Goal: Obtain resource: Download file/media

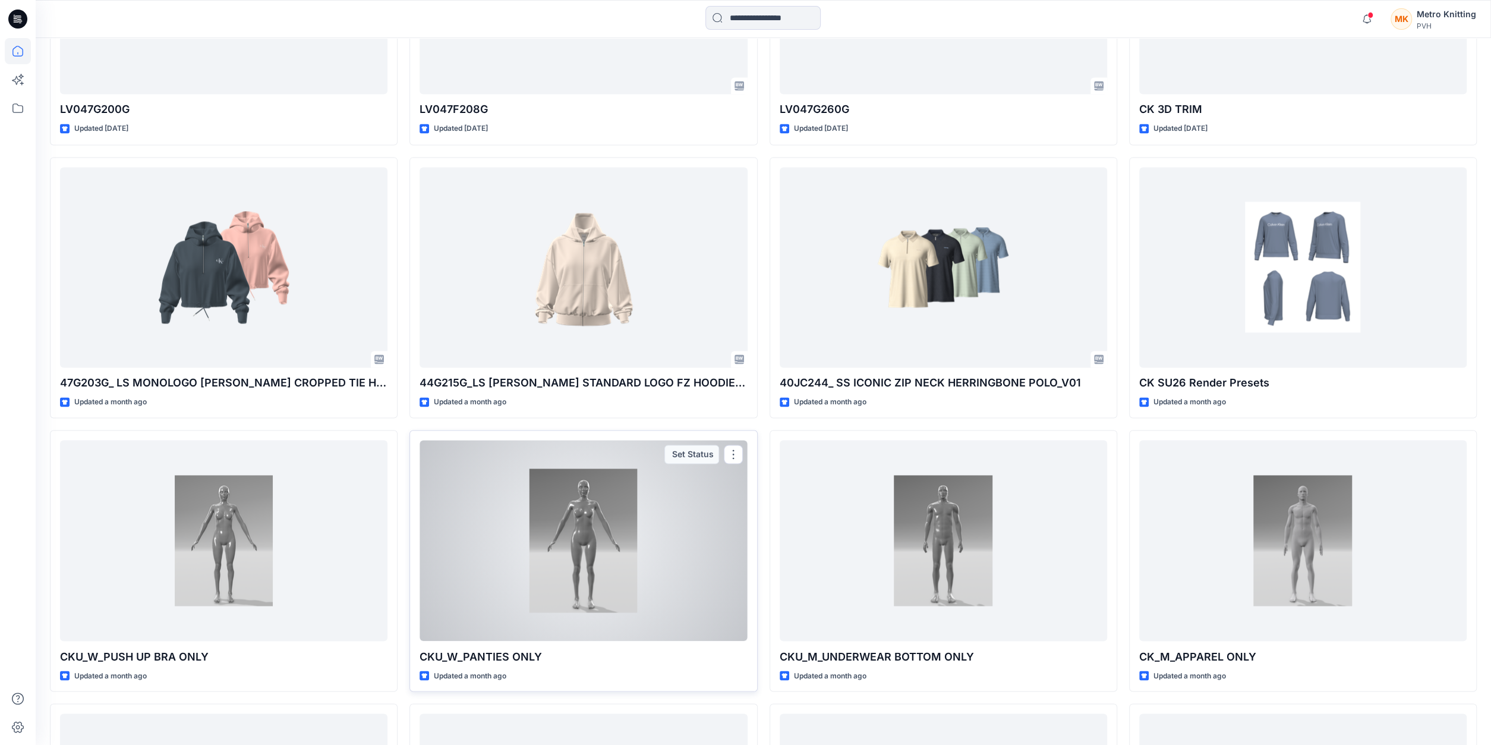
scroll to position [1730, 0]
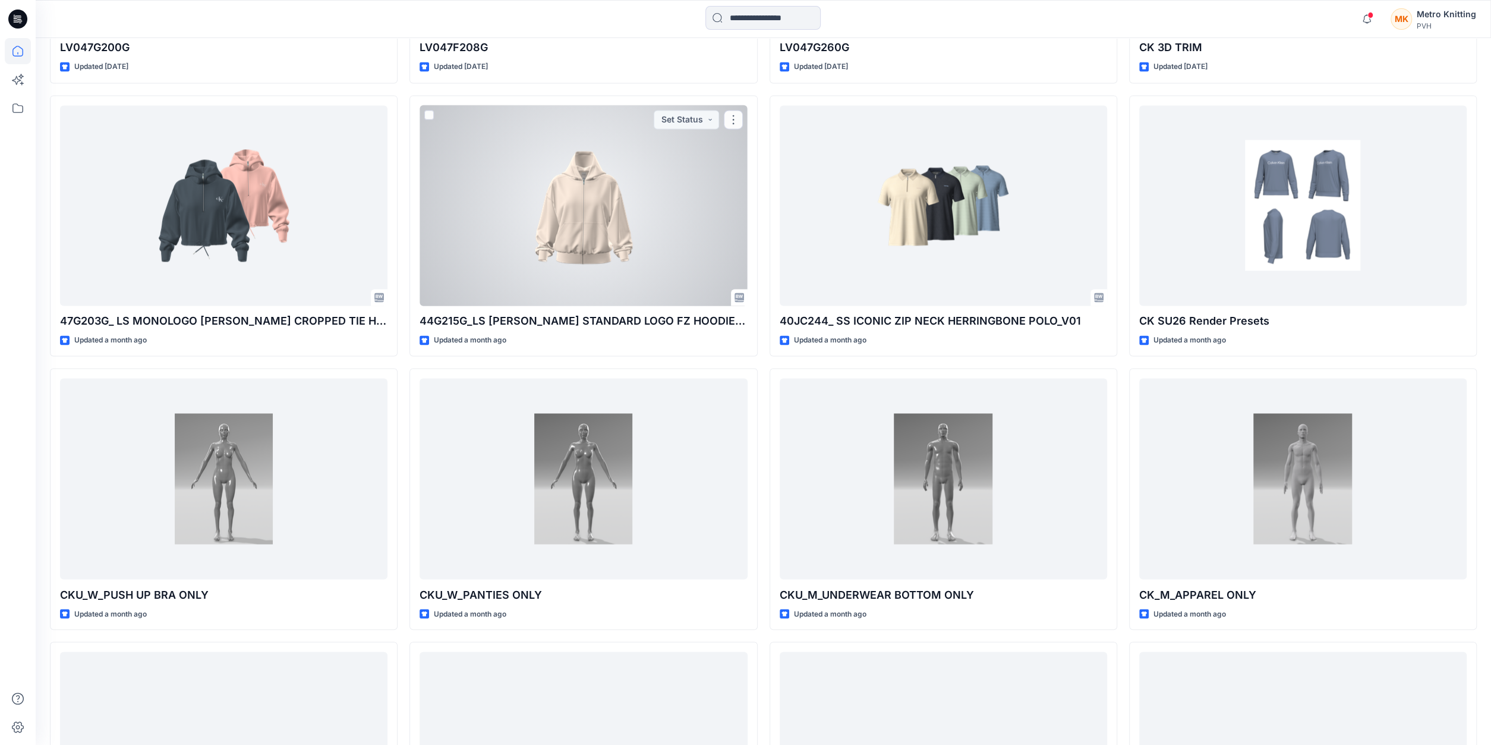
click at [557, 212] on div at bounding box center [582, 205] width 327 height 200
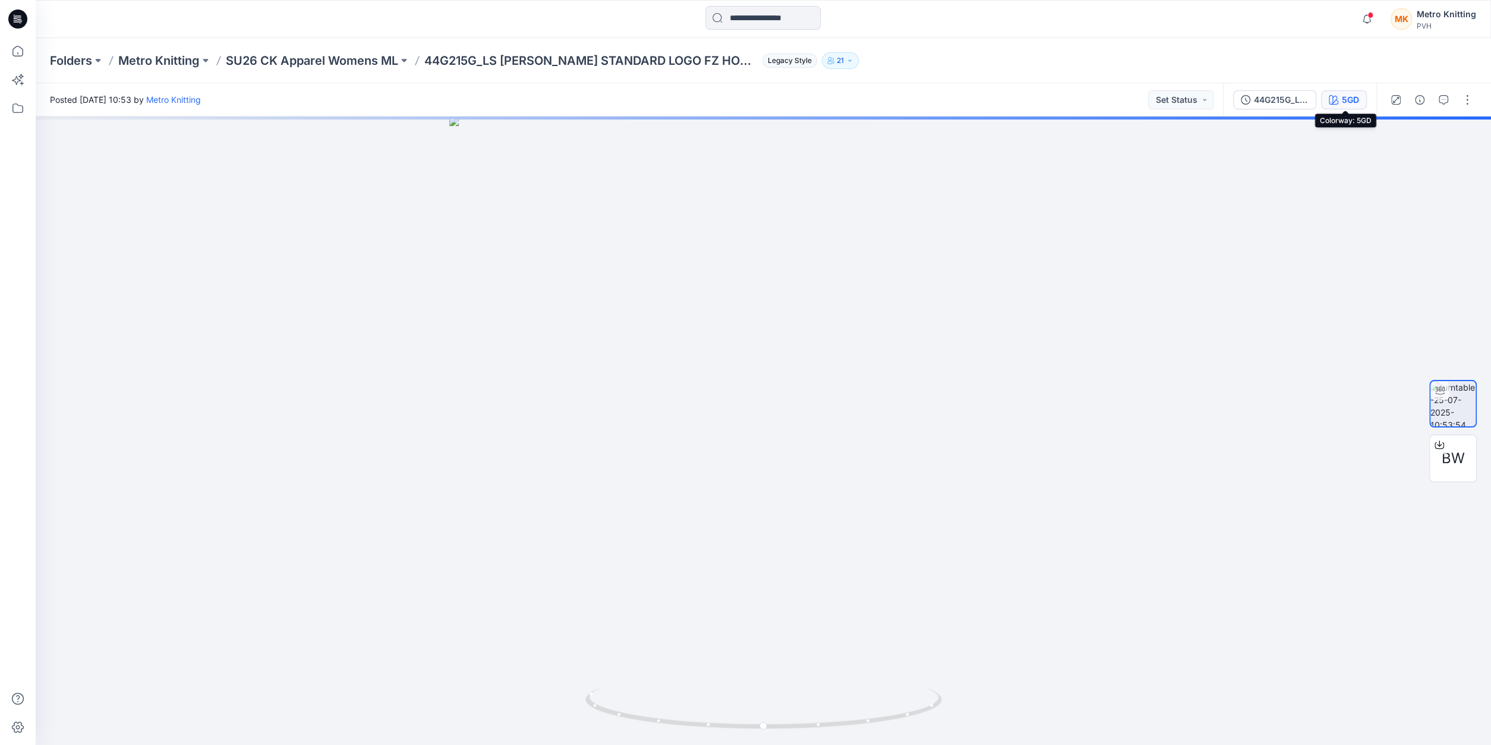
click at [1355, 105] on div "5GD" at bounding box center [1350, 99] width 17 height 13
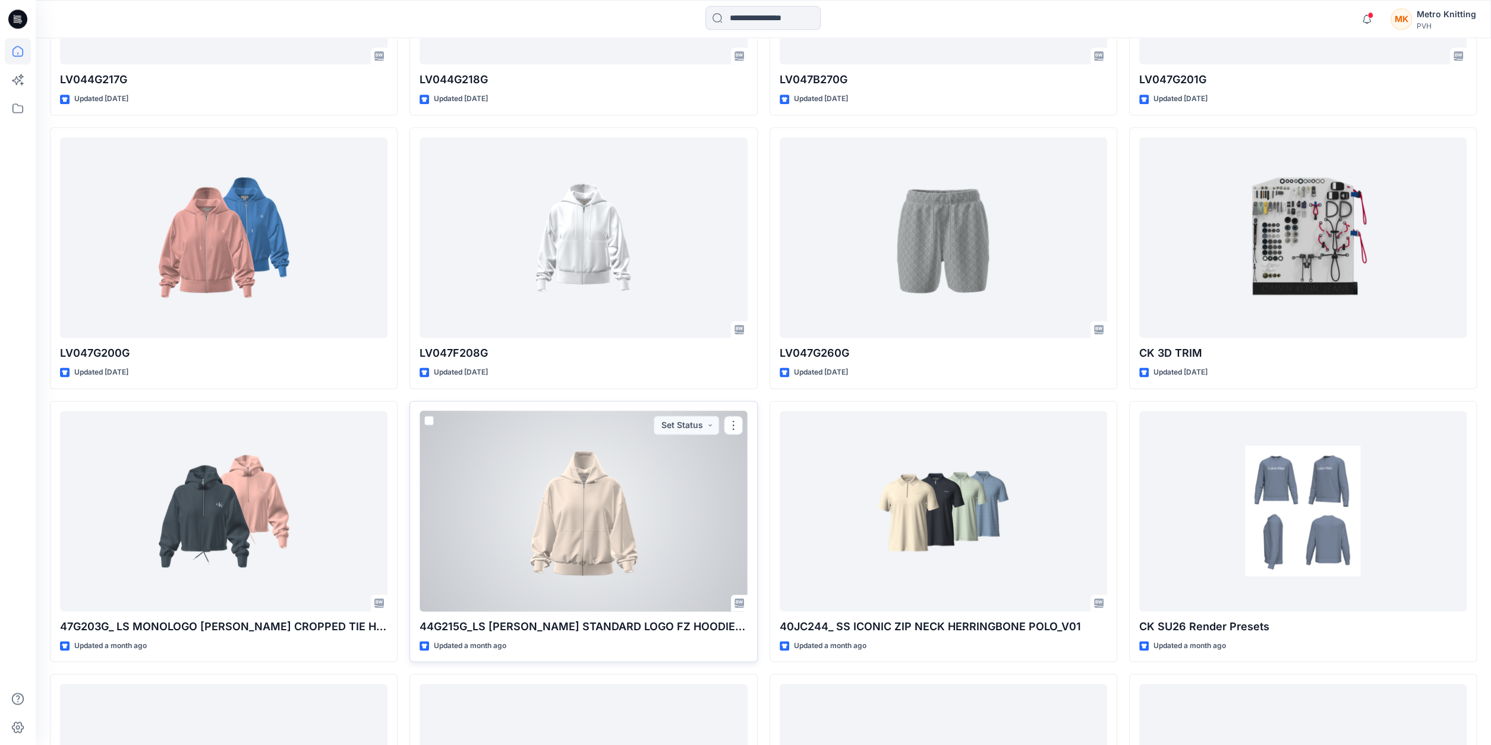
scroll to position [1421, 0]
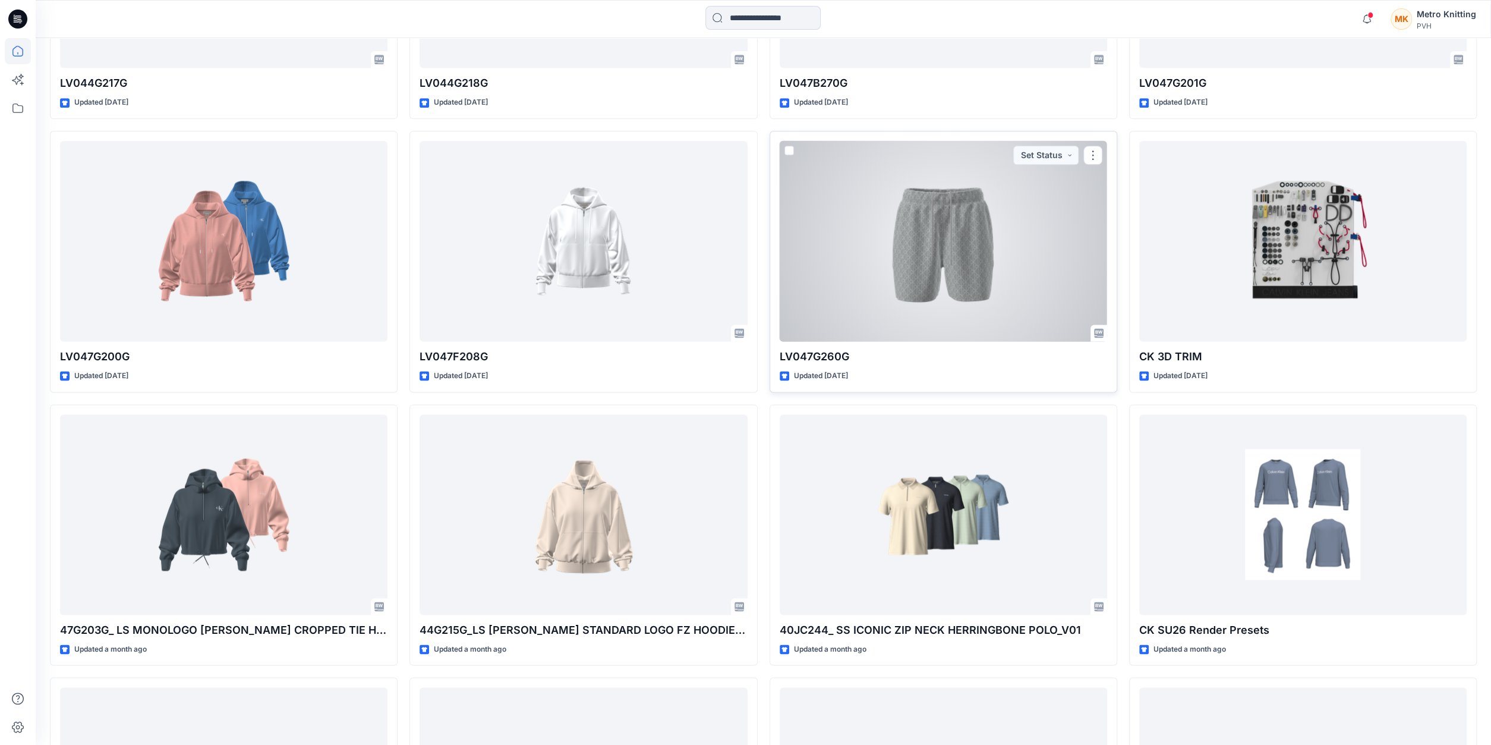
click at [846, 223] on div at bounding box center [943, 241] width 327 height 200
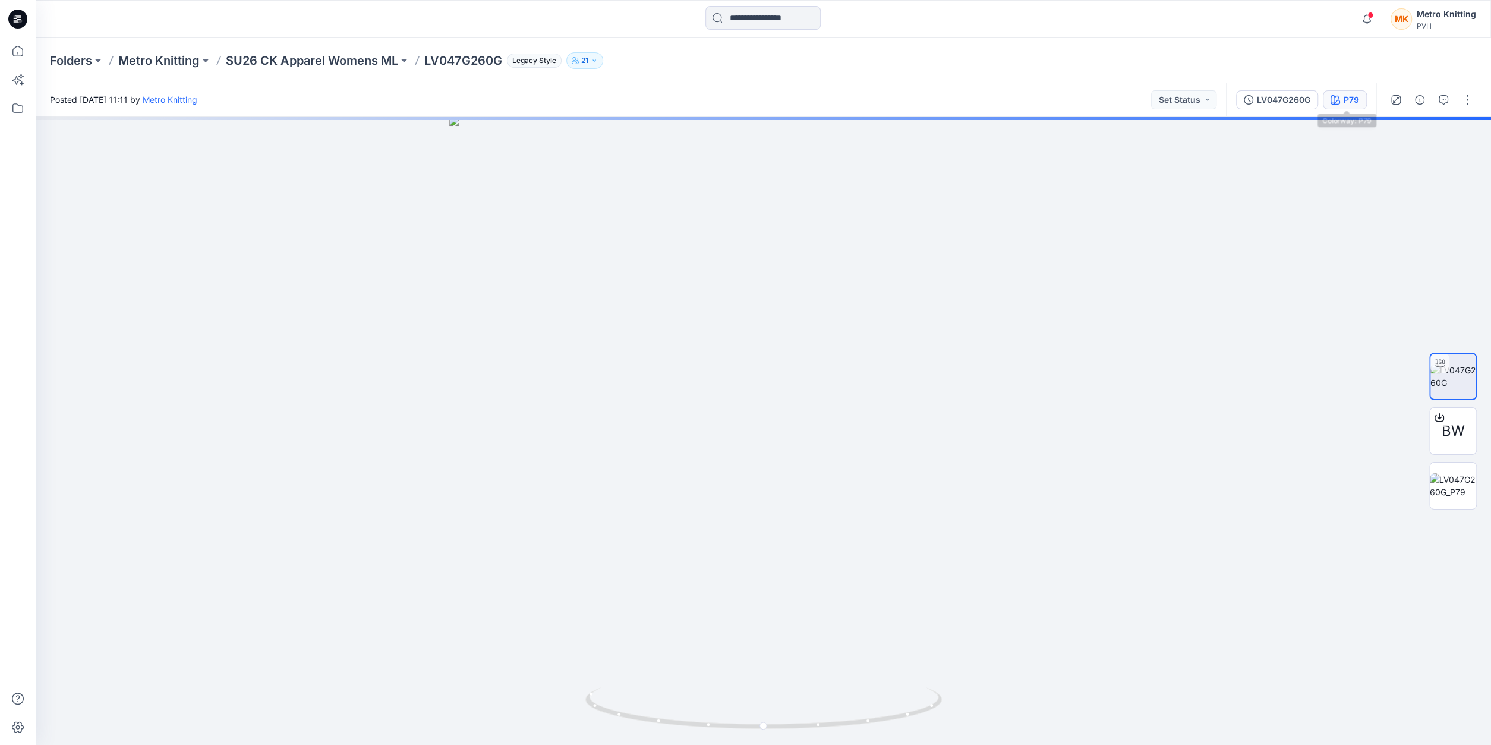
click at [1359, 100] on div "P79" at bounding box center [1350, 99] width 15 height 13
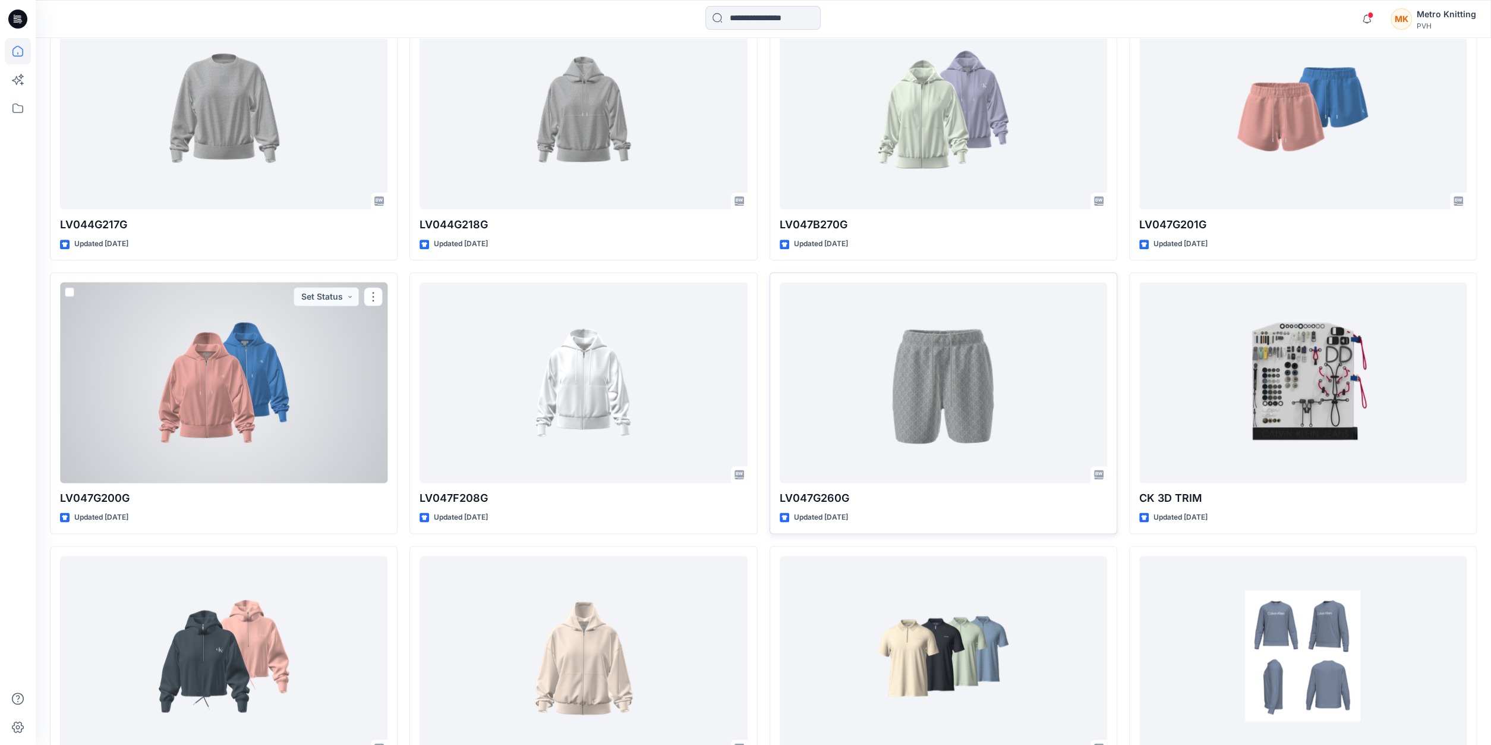
scroll to position [1236, 0]
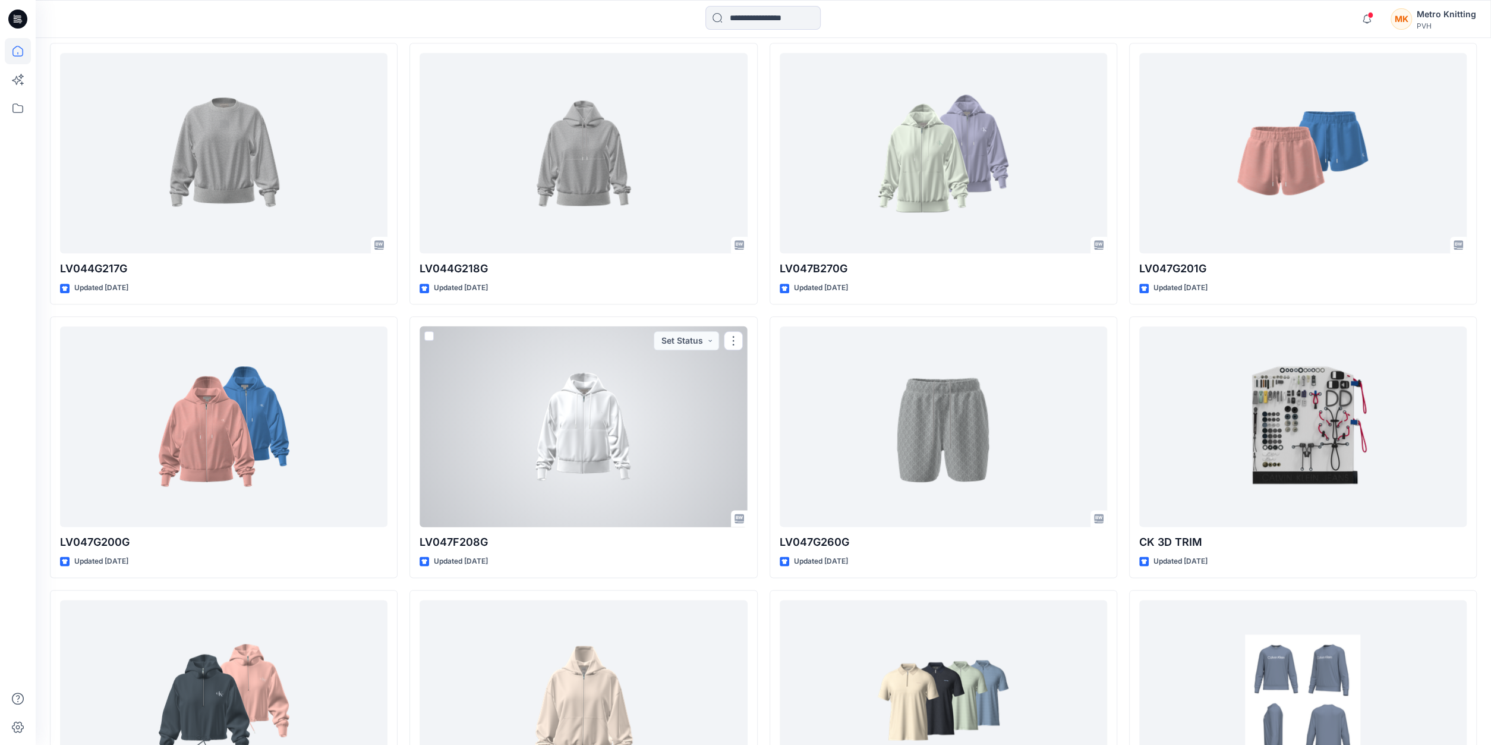
click at [648, 454] on div at bounding box center [582, 426] width 327 height 200
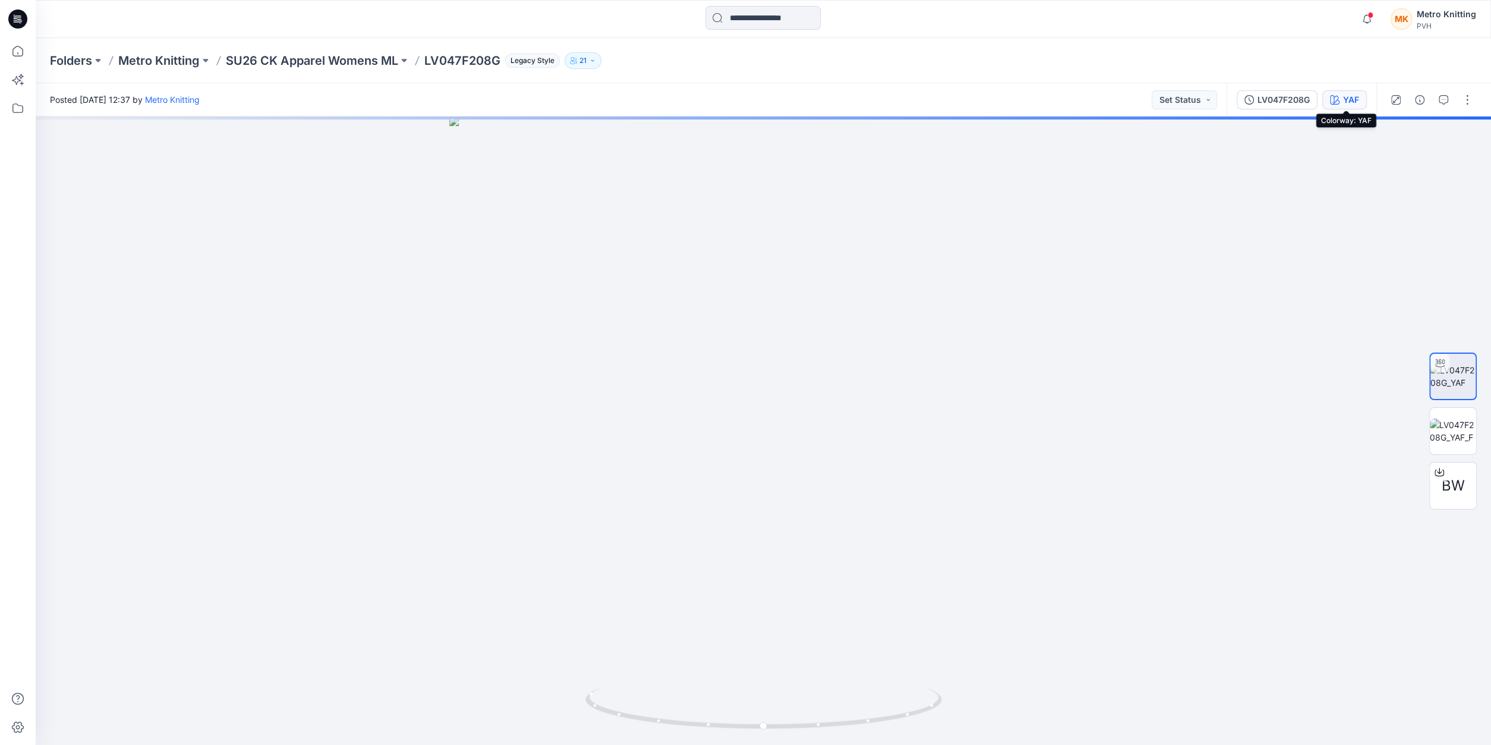
click at [1355, 101] on div "YAF" at bounding box center [1351, 99] width 16 height 13
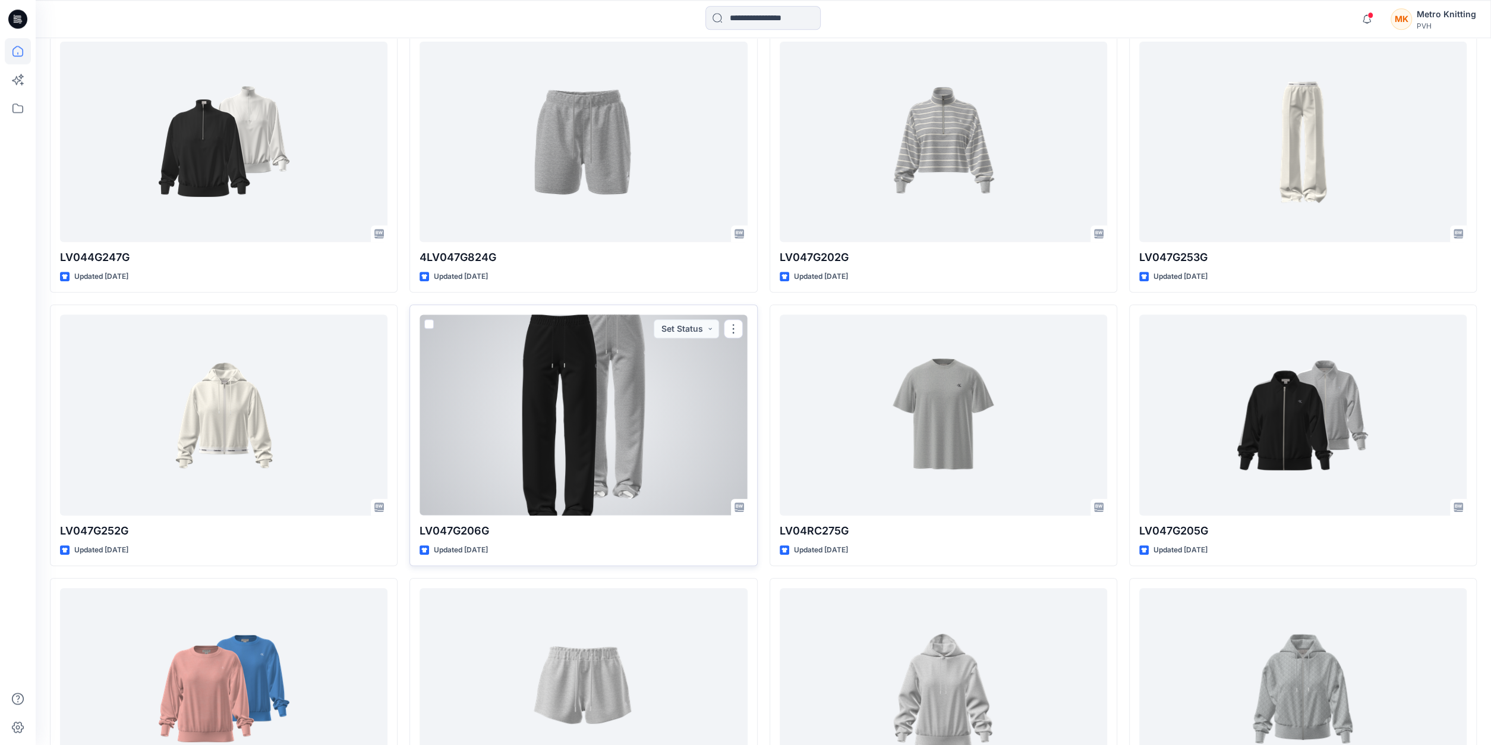
scroll to position [433, 0]
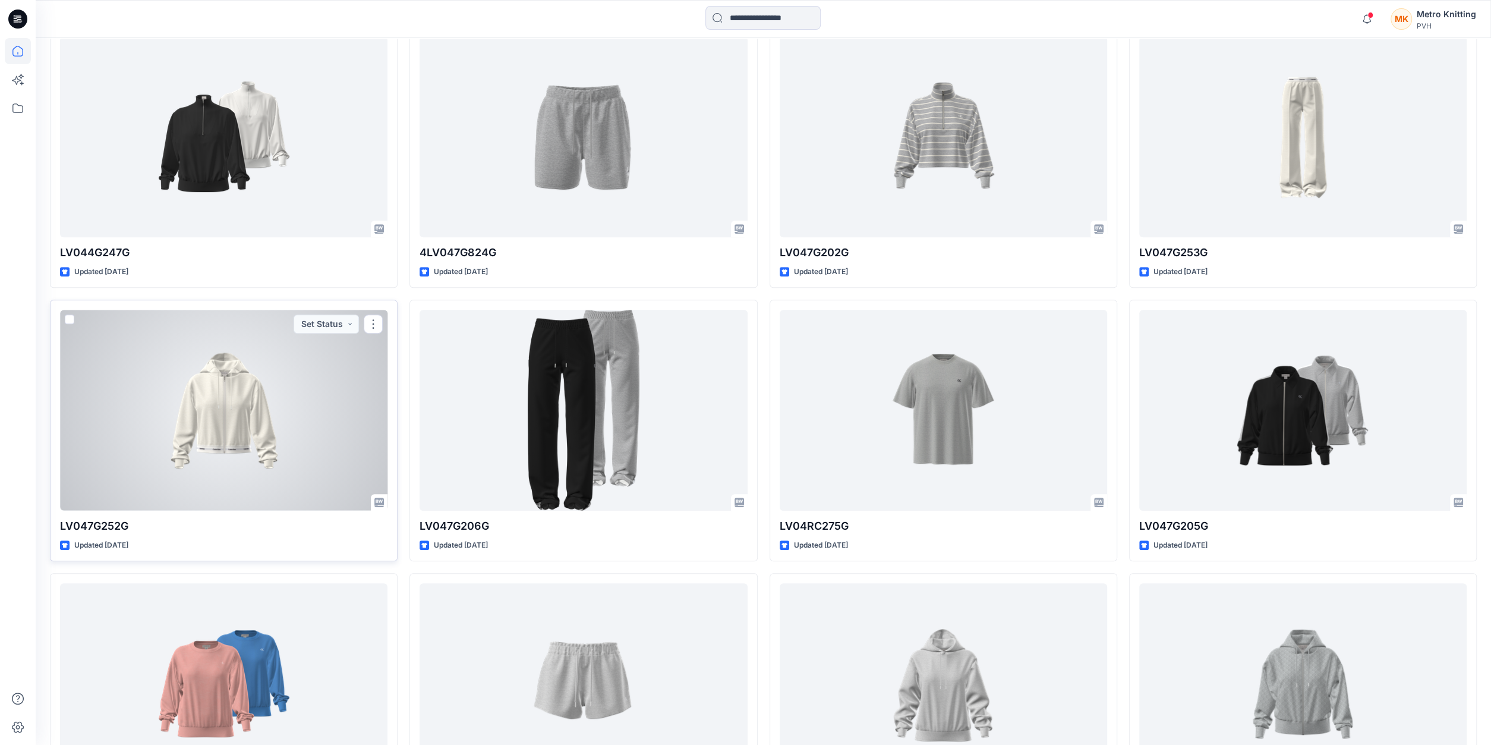
click at [317, 425] on div at bounding box center [223, 410] width 327 height 200
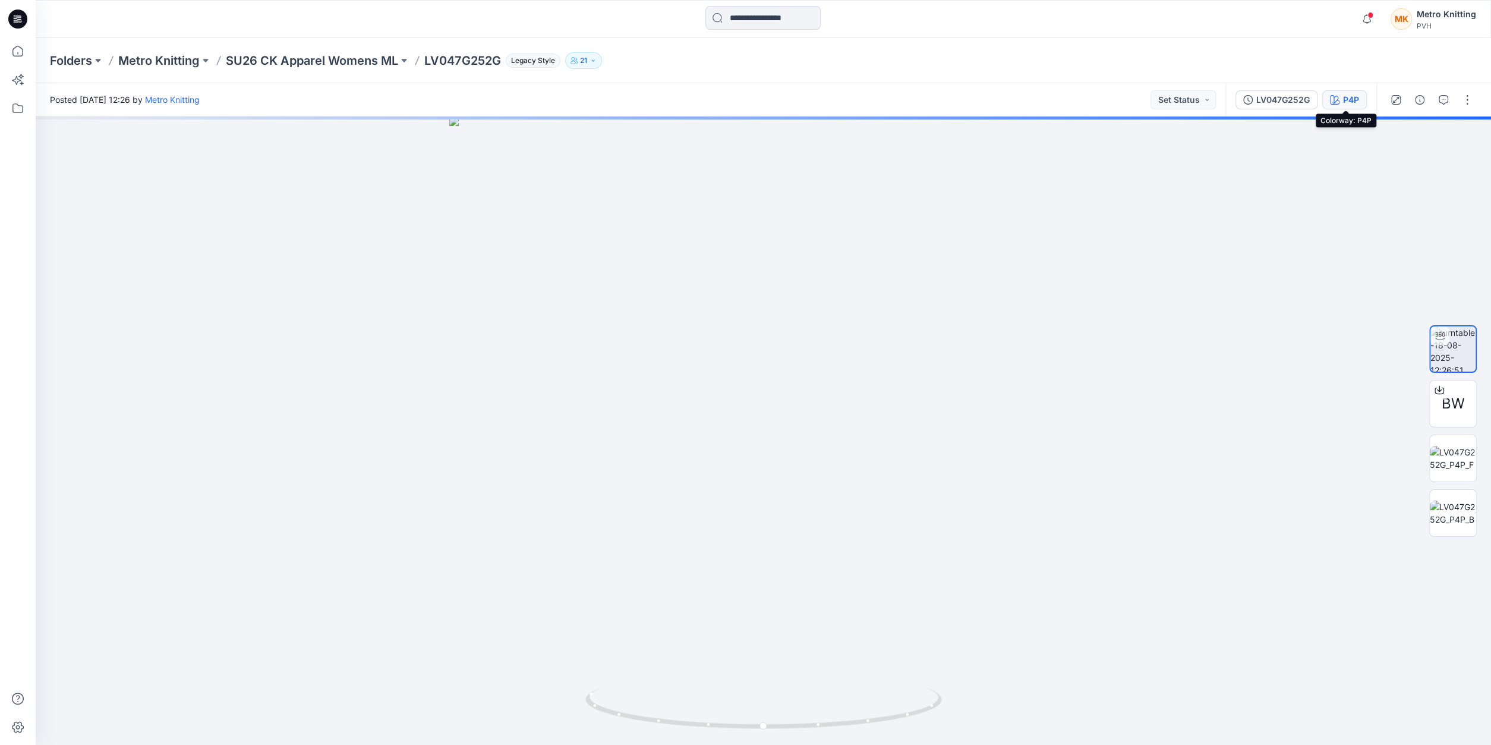
click at [1354, 98] on div "P4P" at bounding box center [1351, 99] width 16 height 13
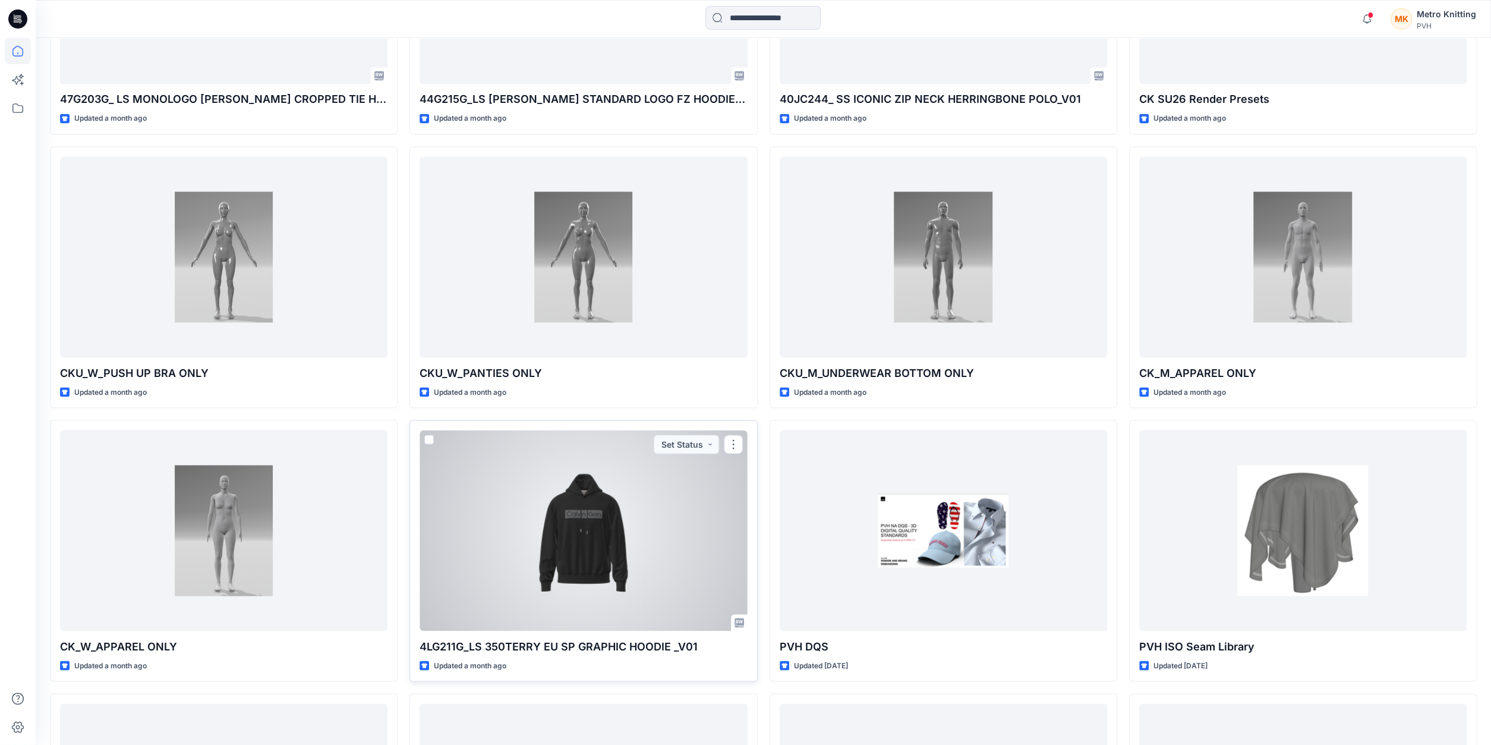
scroll to position [1977, 0]
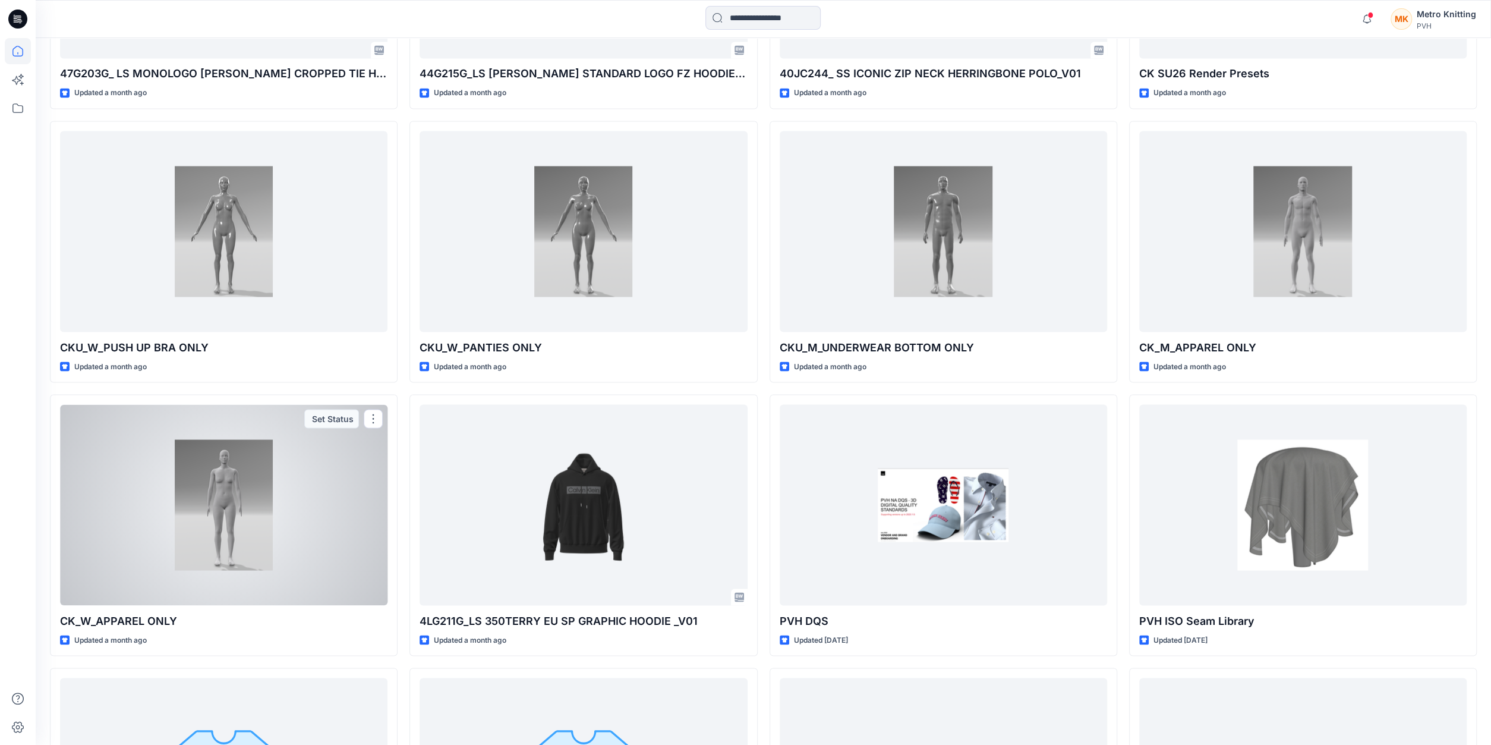
click at [236, 501] on div at bounding box center [223, 504] width 327 height 200
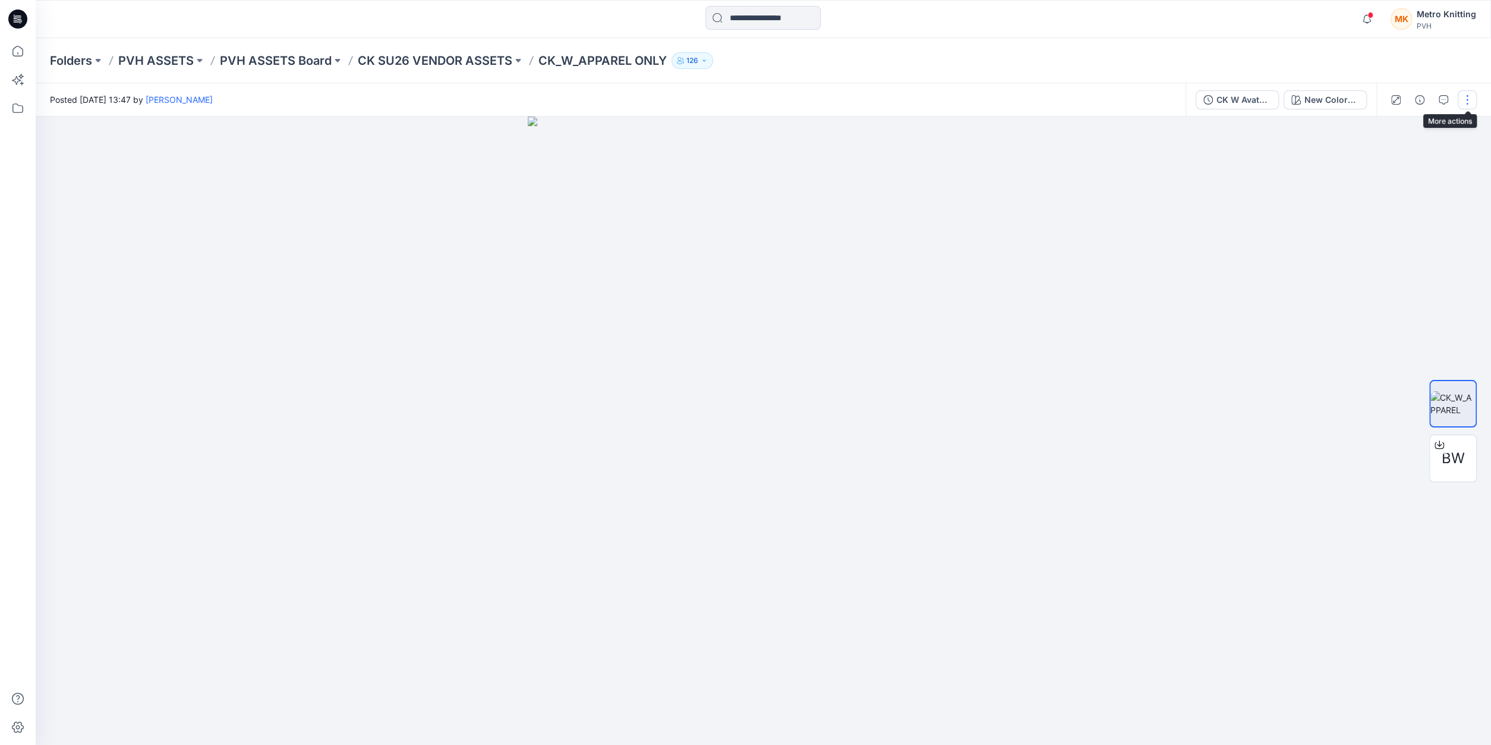
click at [1463, 102] on button "button" at bounding box center [1467, 99] width 19 height 19
click at [1367, 424] on div at bounding box center [763, 430] width 1455 height 628
click at [1437, 441] on icon at bounding box center [1439, 445] width 10 height 10
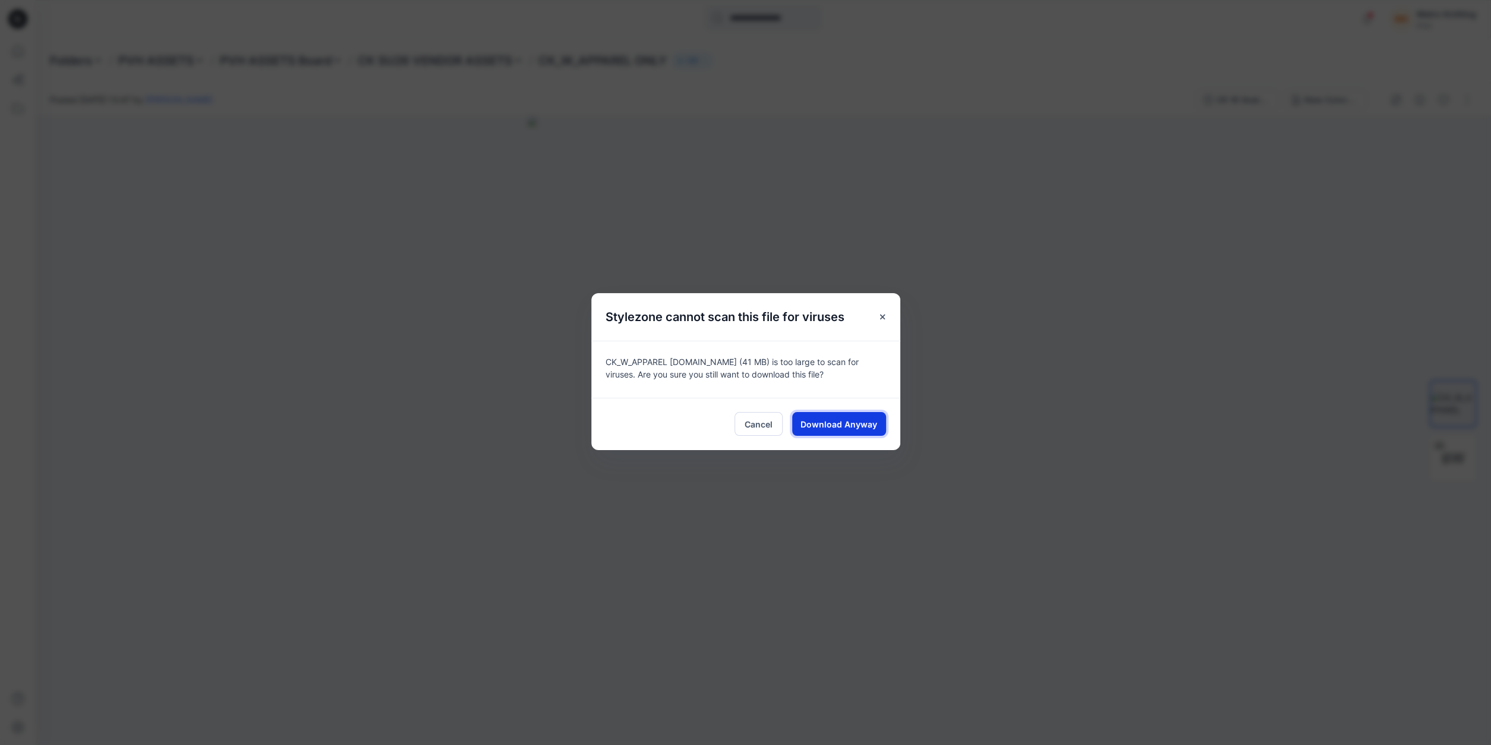
click at [848, 427] on span "Download Anyway" at bounding box center [838, 424] width 77 height 12
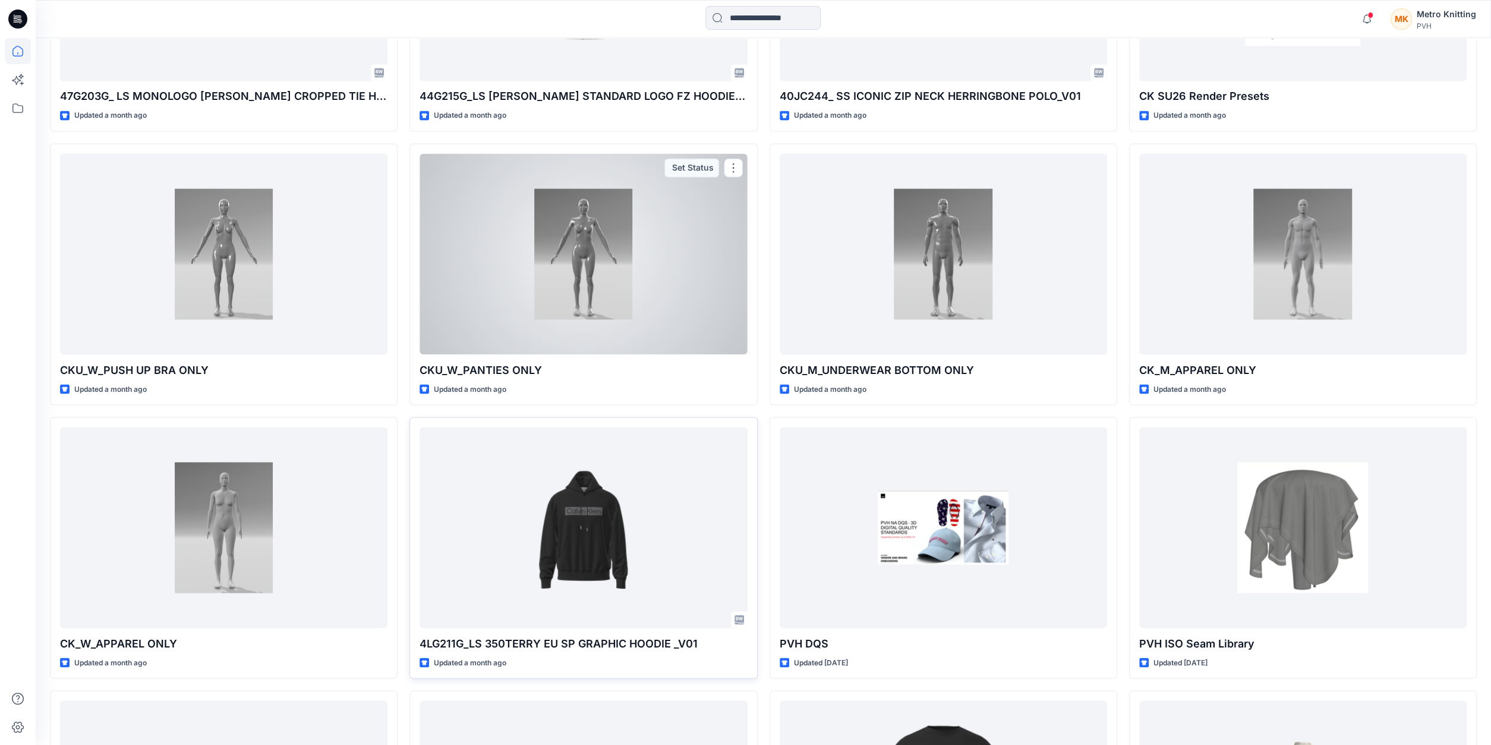
scroll to position [1977, 0]
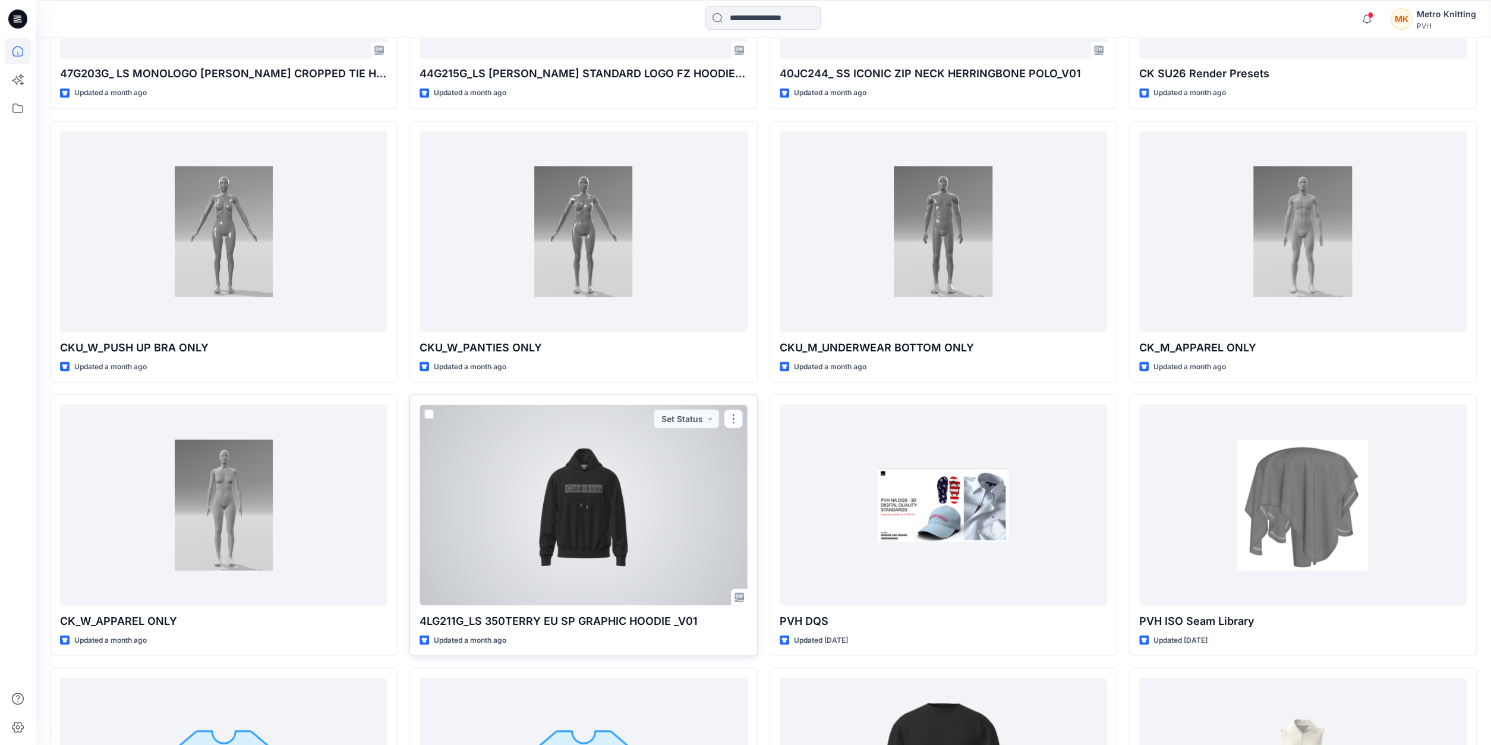
click at [689, 476] on div at bounding box center [582, 504] width 327 height 200
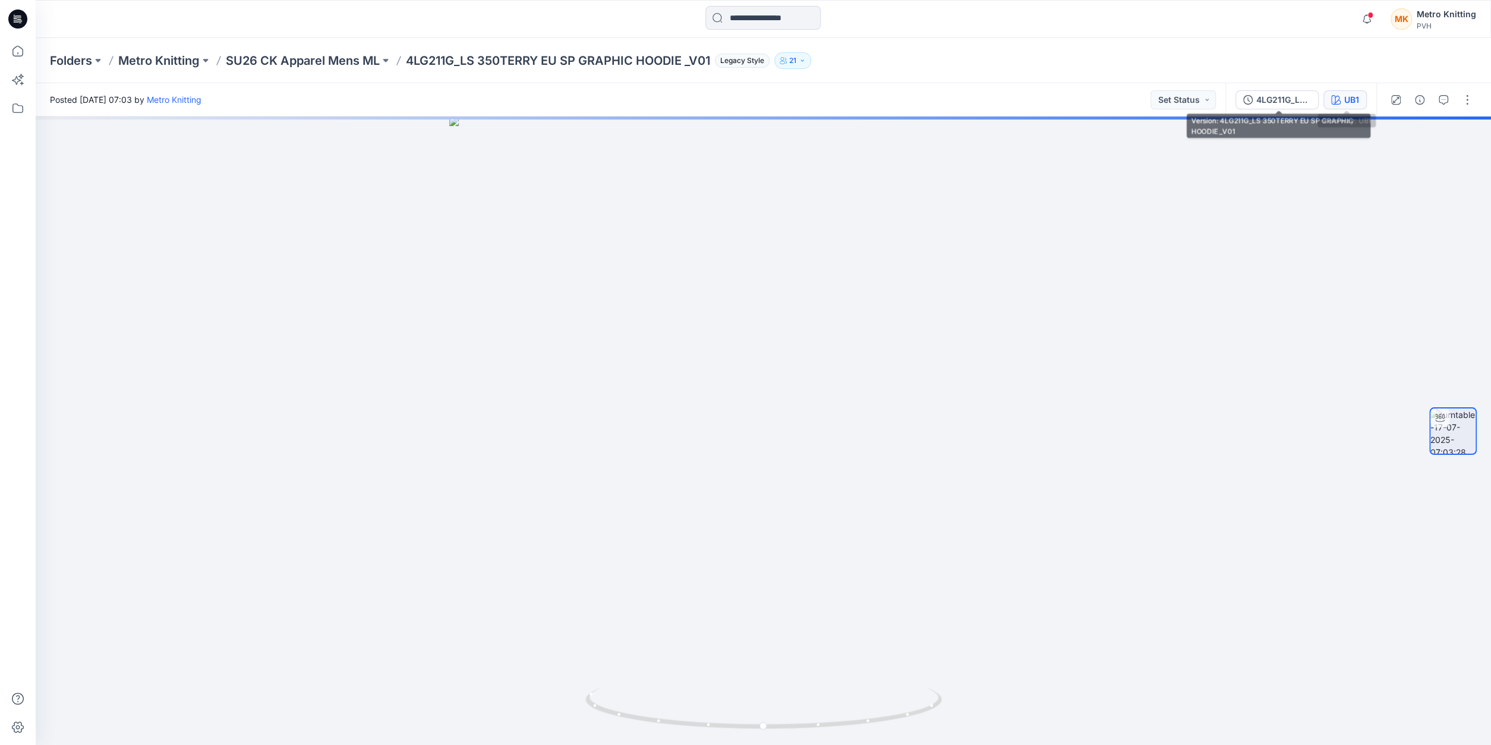
click at [1349, 99] on div "UB1" at bounding box center [1351, 99] width 15 height 13
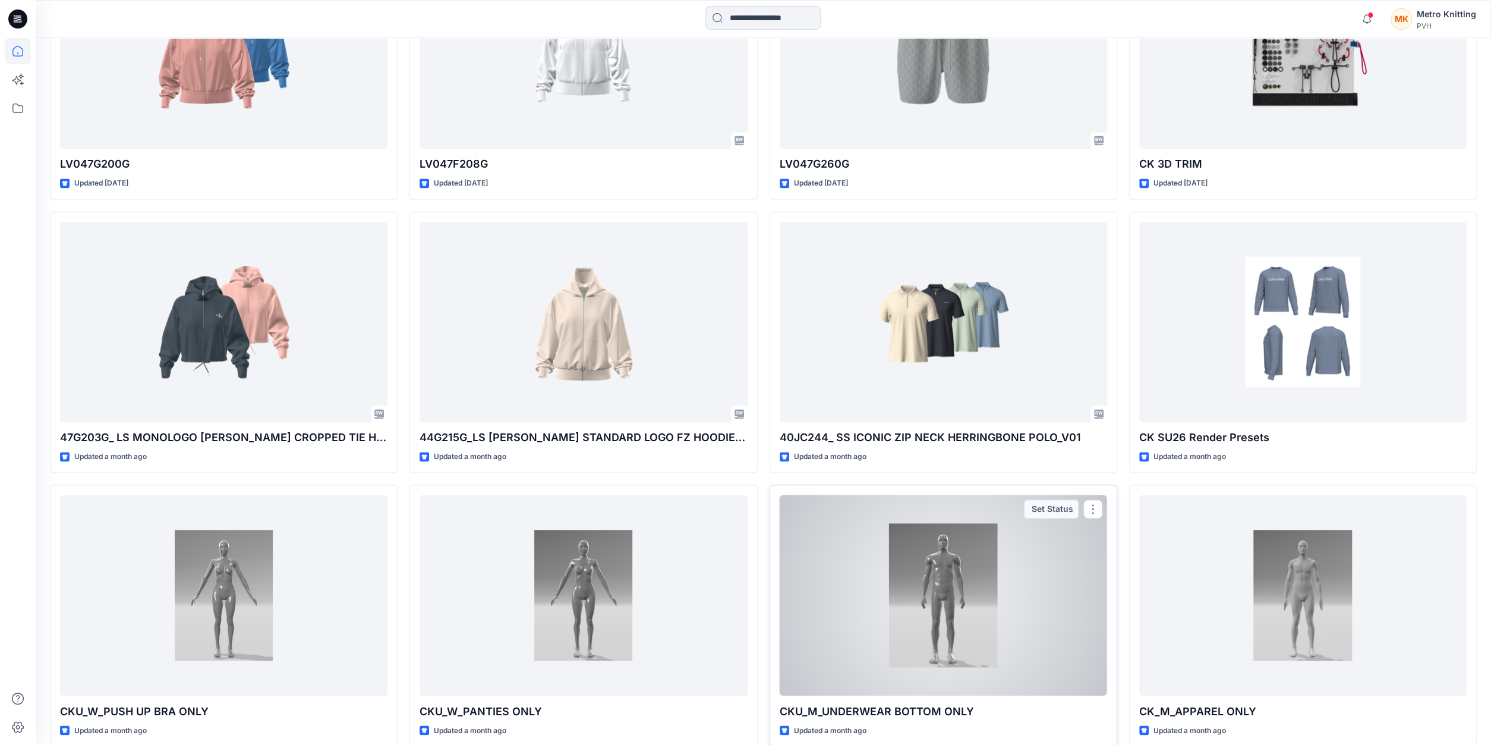
scroll to position [1545, 0]
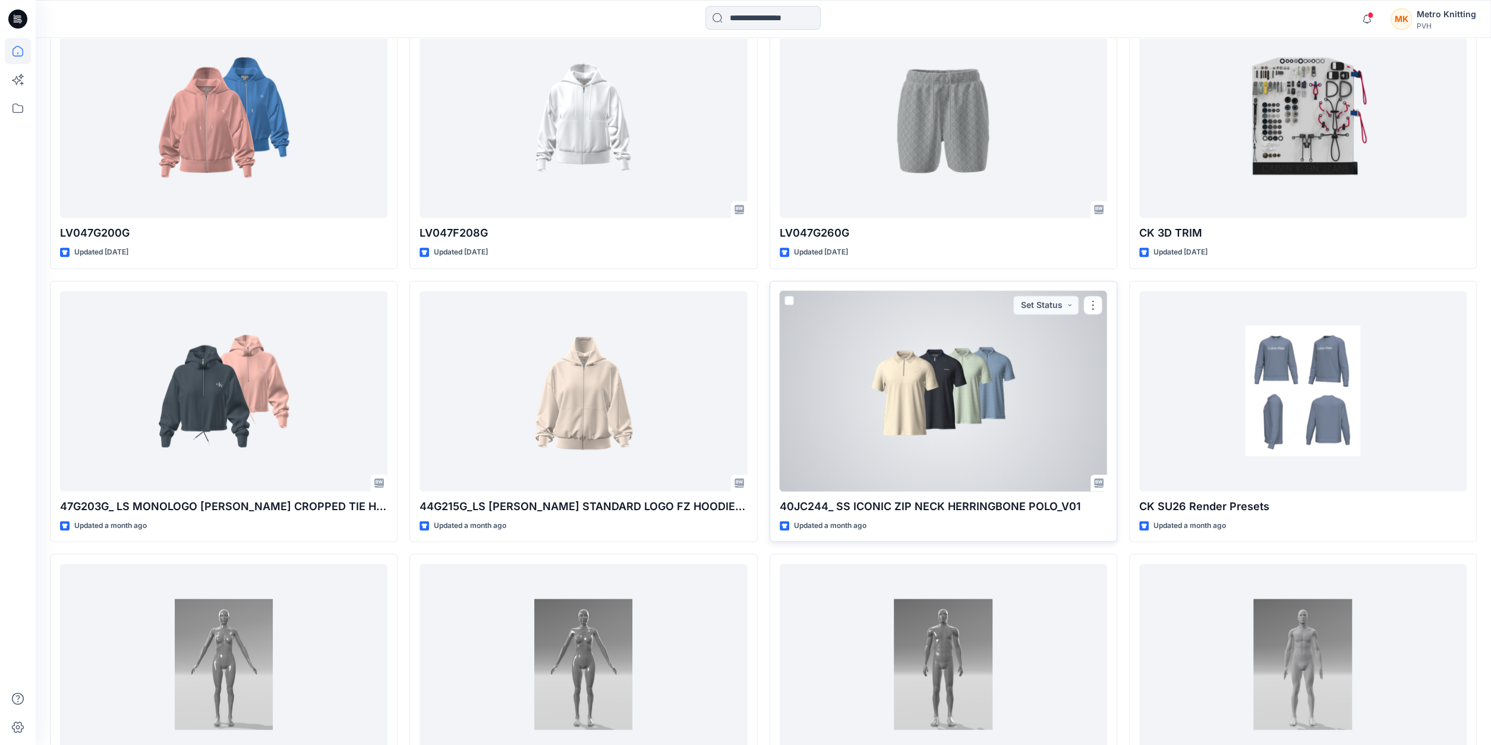
click at [968, 411] on div at bounding box center [943, 391] width 327 height 200
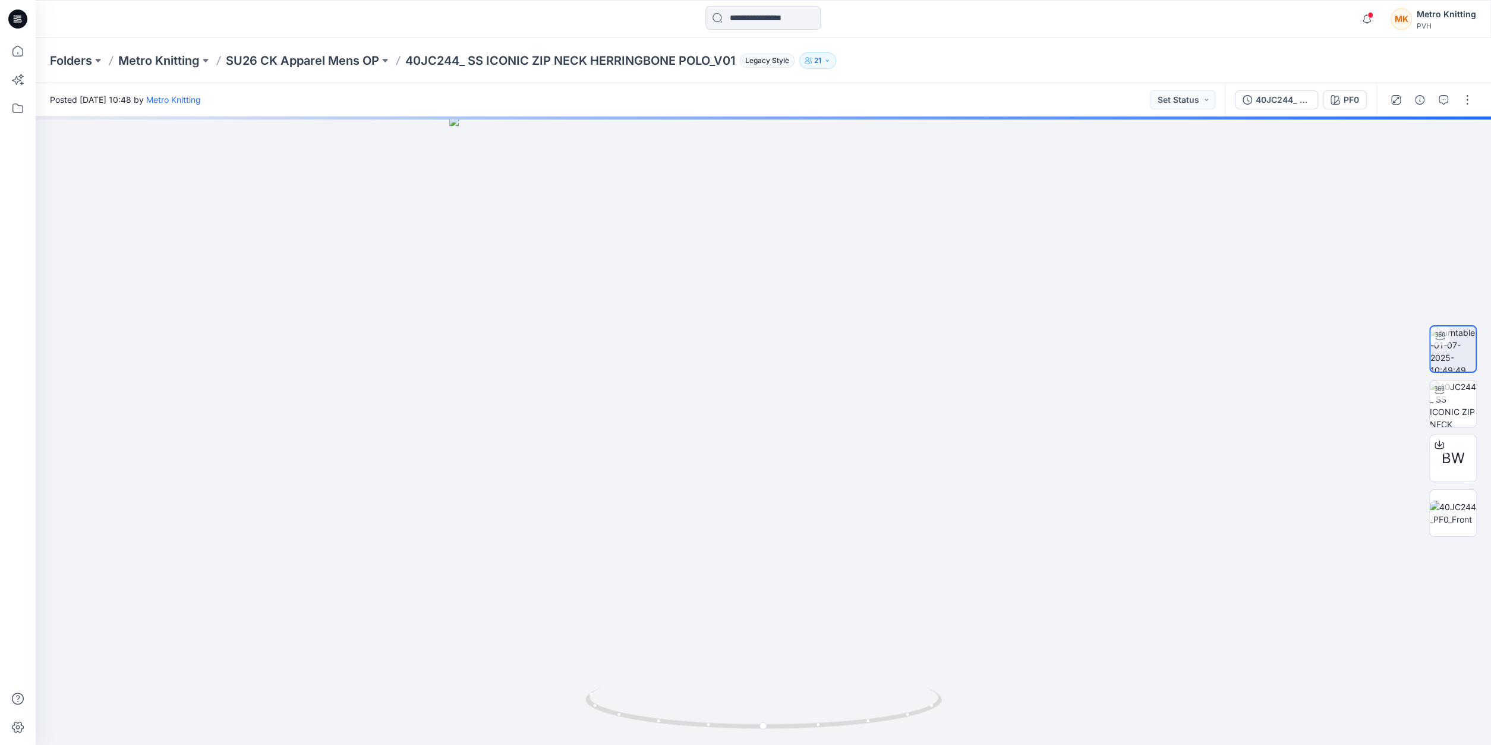
scroll to position [1545, 0]
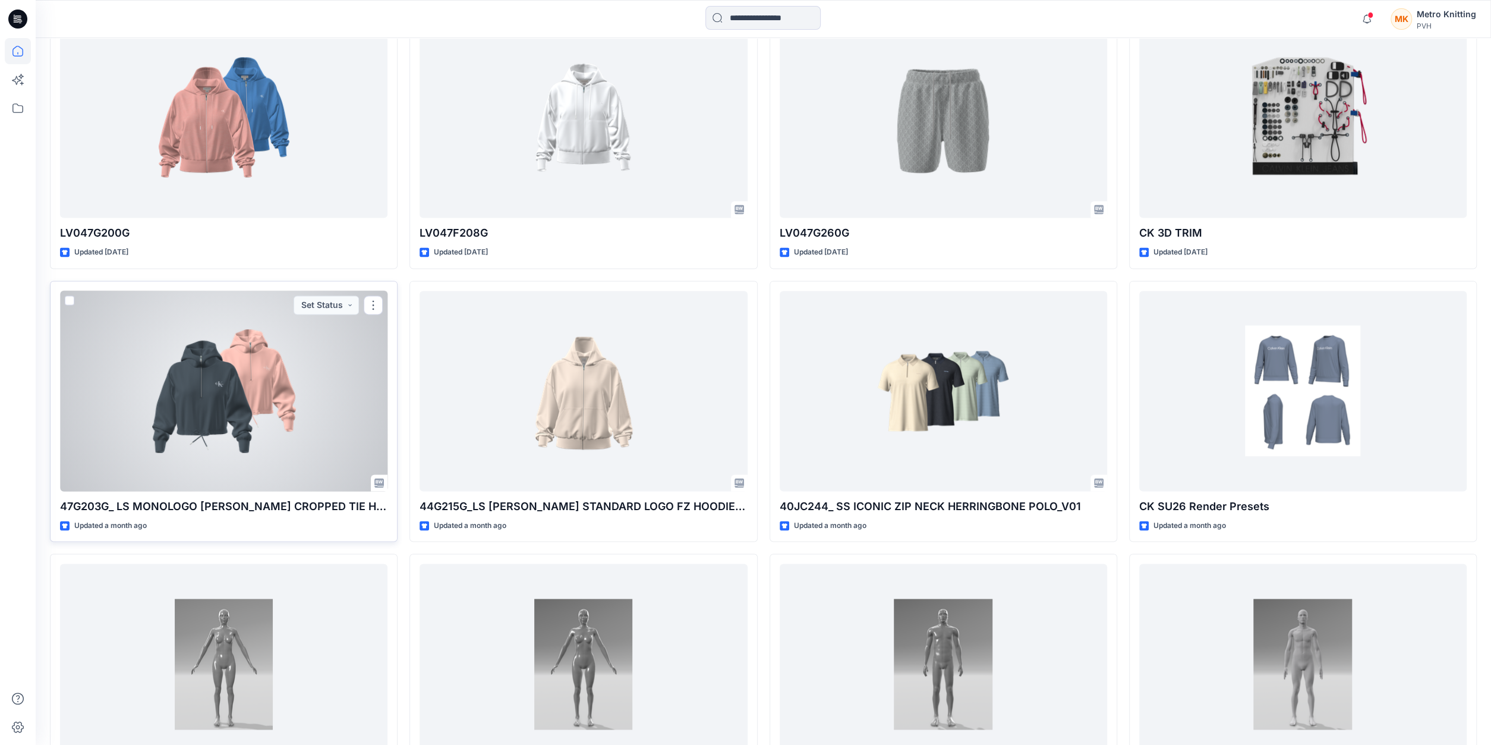
click at [260, 430] on div at bounding box center [223, 391] width 327 height 200
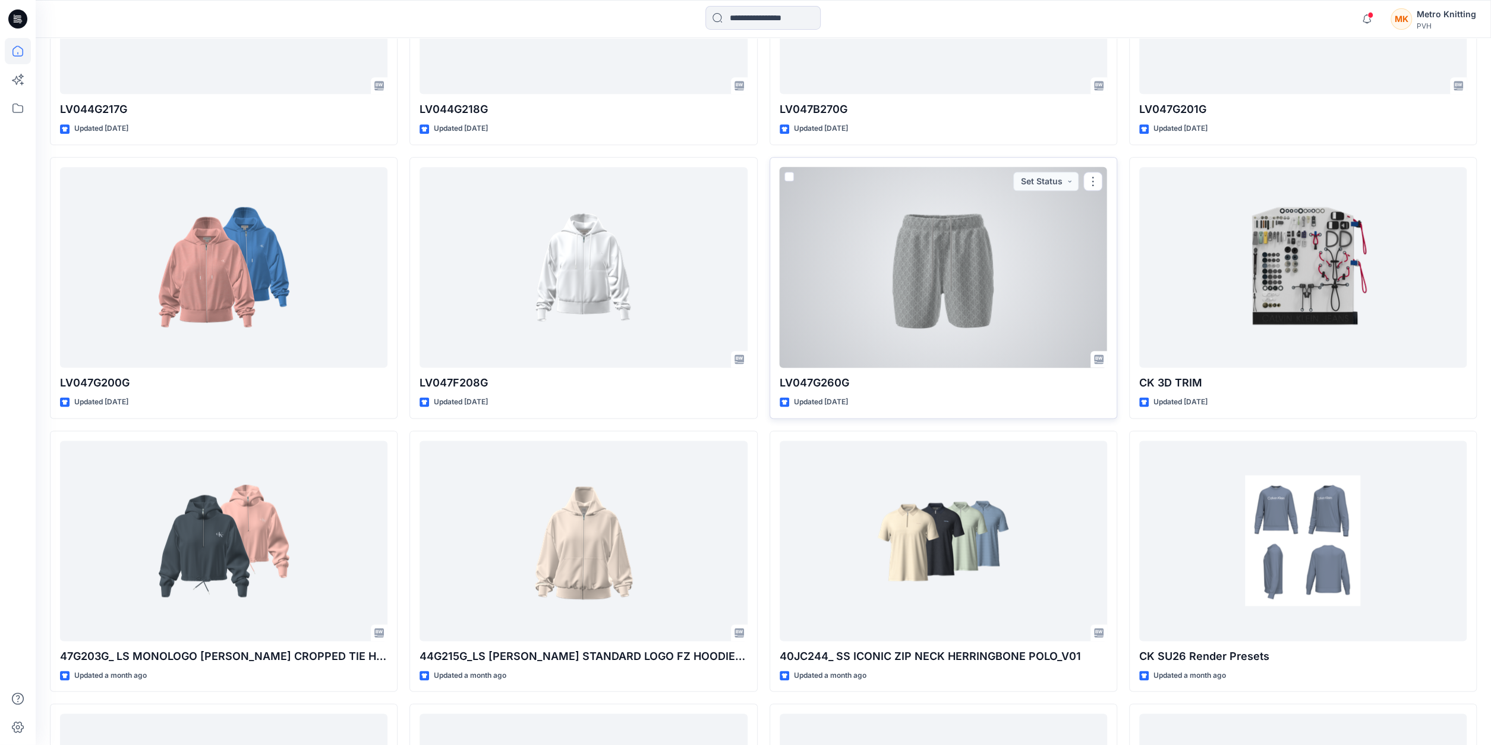
scroll to position [1360, 0]
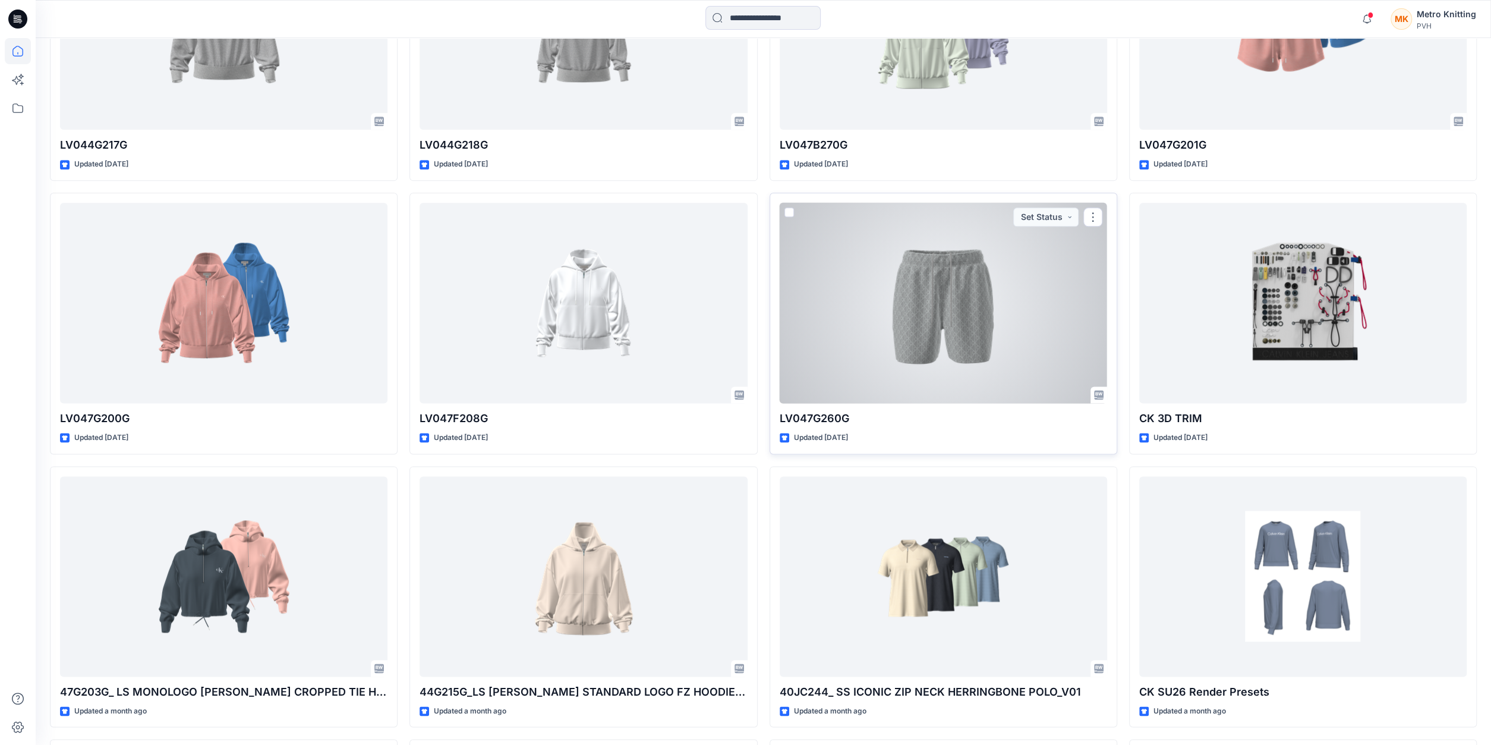
click at [951, 257] on div at bounding box center [943, 303] width 327 height 200
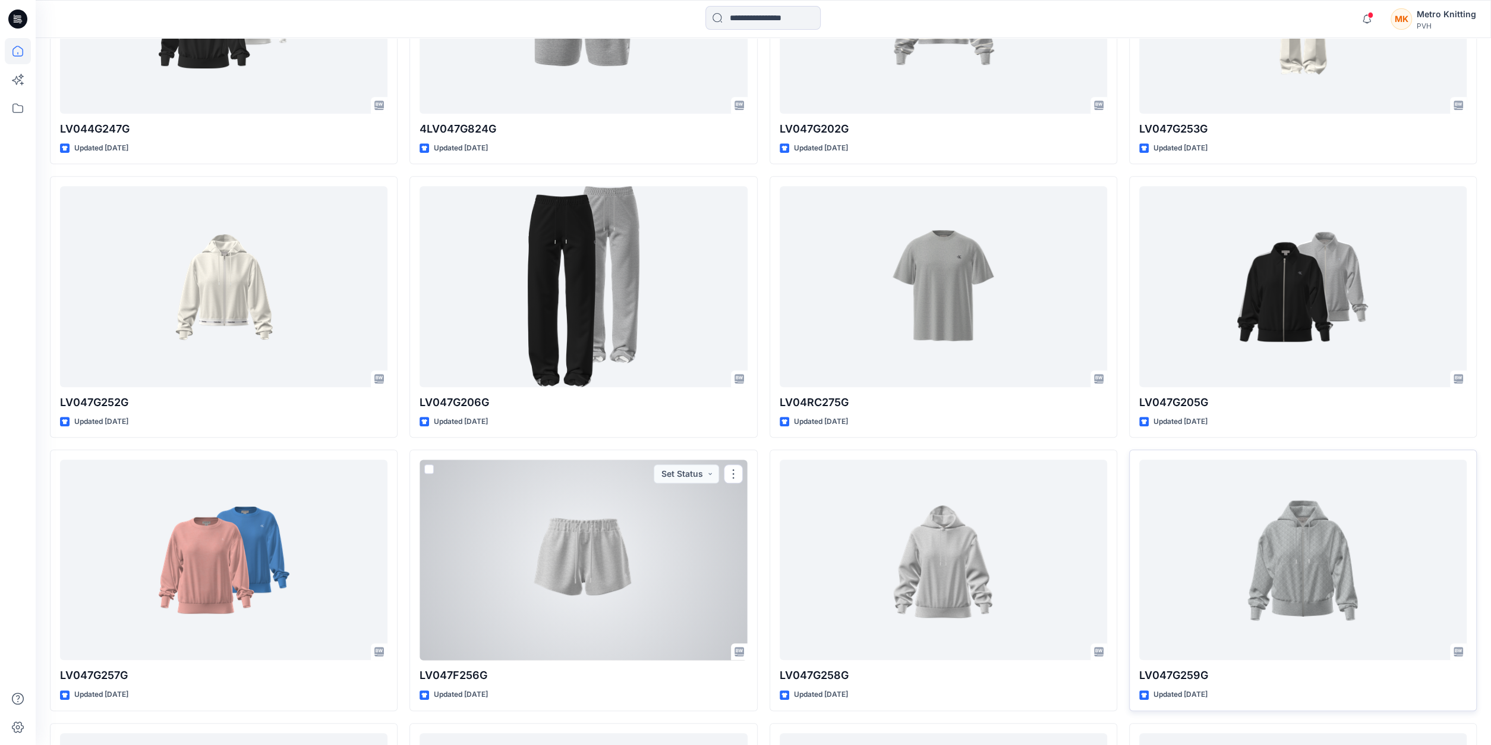
scroll to position [680, 0]
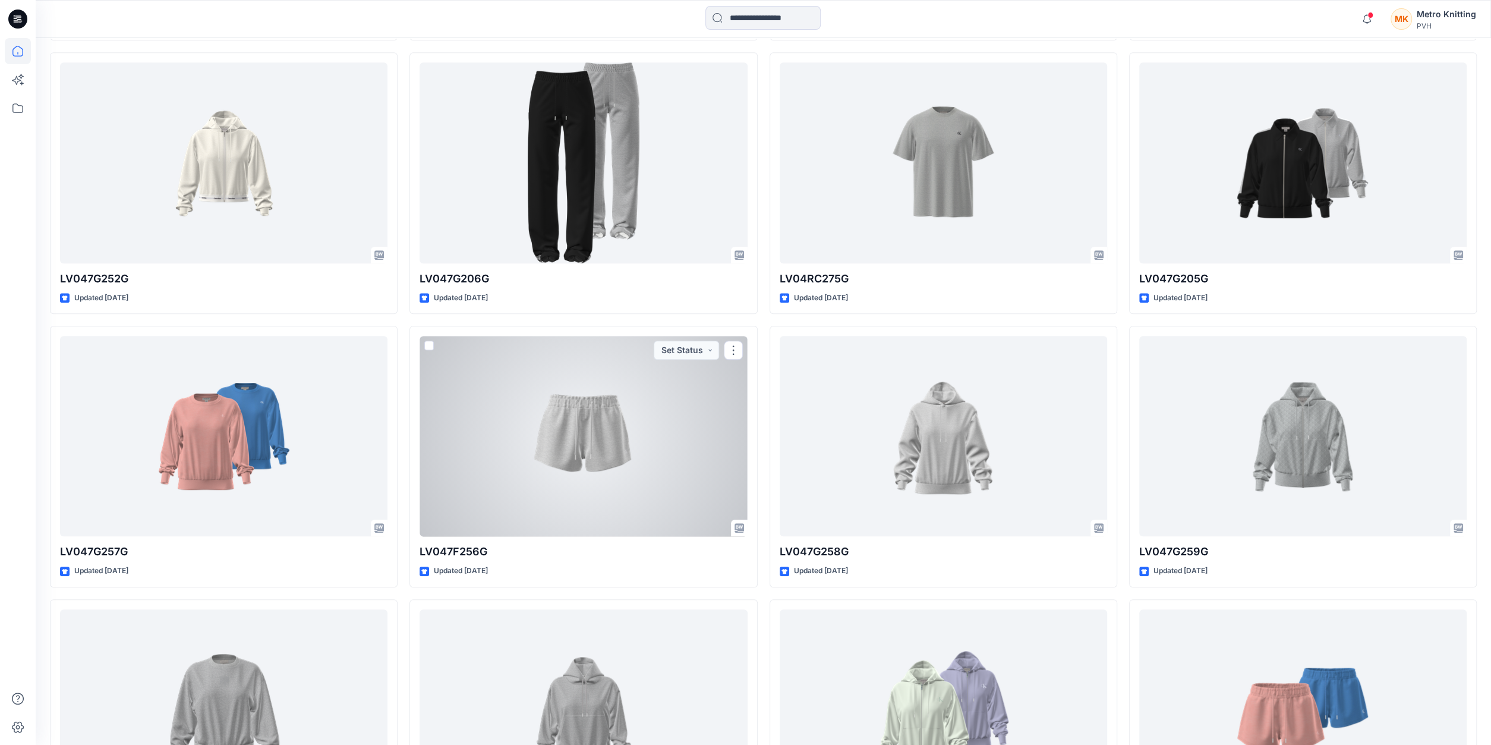
drag, startPoint x: 639, startPoint y: 473, endPoint x: 651, endPoint y: 471, distance: 12.0
click at [639, 474] on div at bounding box center [582, 436] width 327 height 200
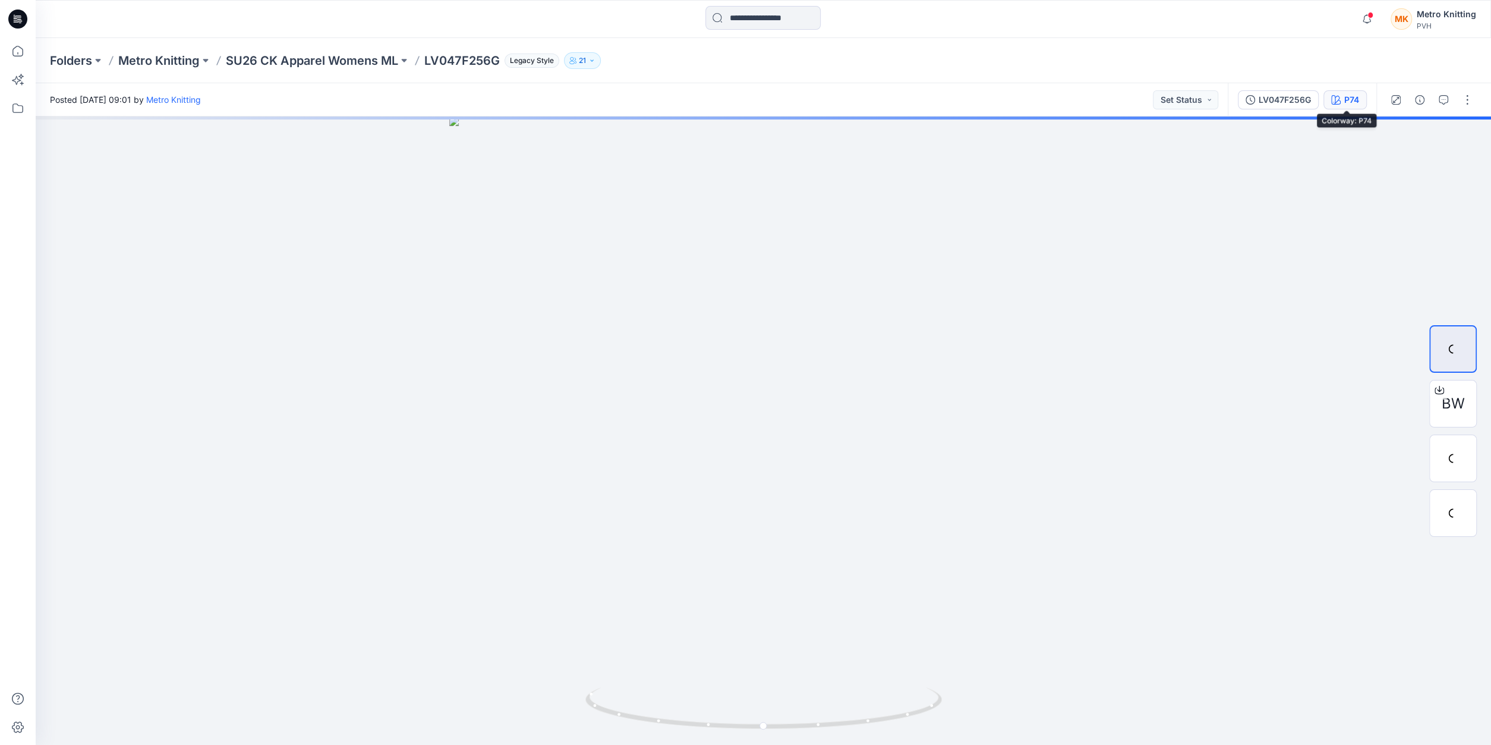
click at [1343, 103] on button "P74" at bounding box center [1344, 99] width 43 height 19
